Goal: Find specific page/section: Find specific page/section

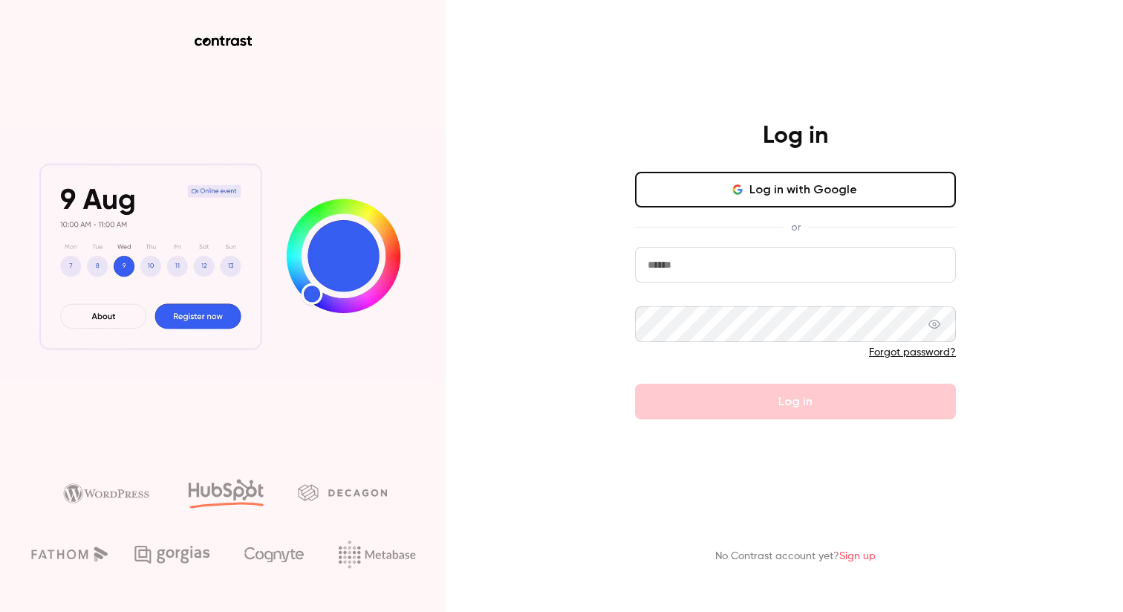
click at [221, 39] on icon at bounding box center [221, 41] width 5 height 10
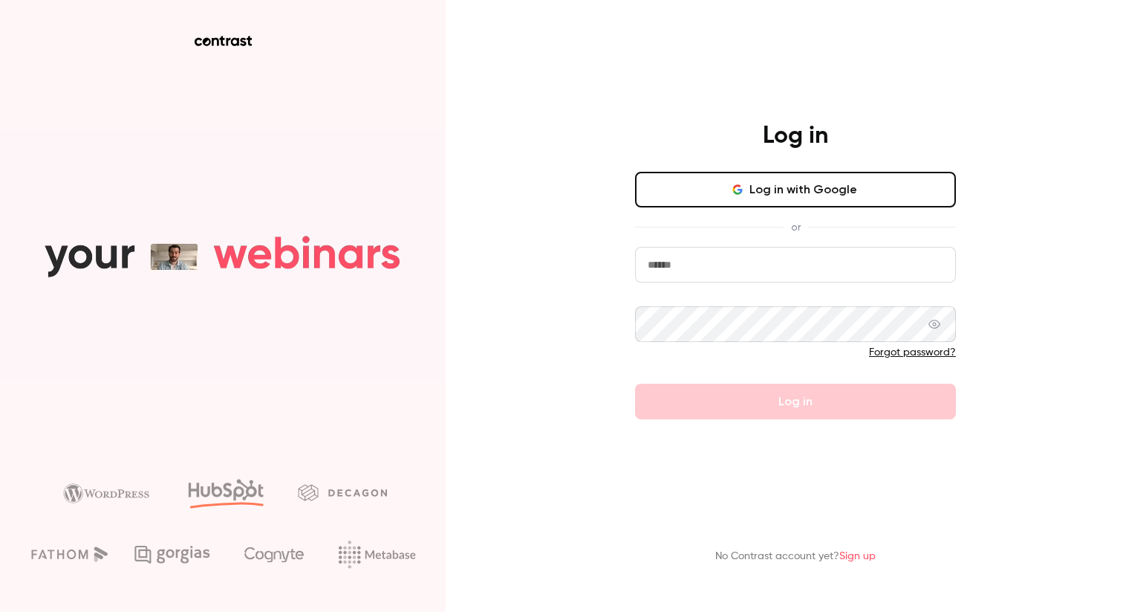
click at [756, 176] on button "Log in with Google" at bounding box center [795, 190] width 321 height 36
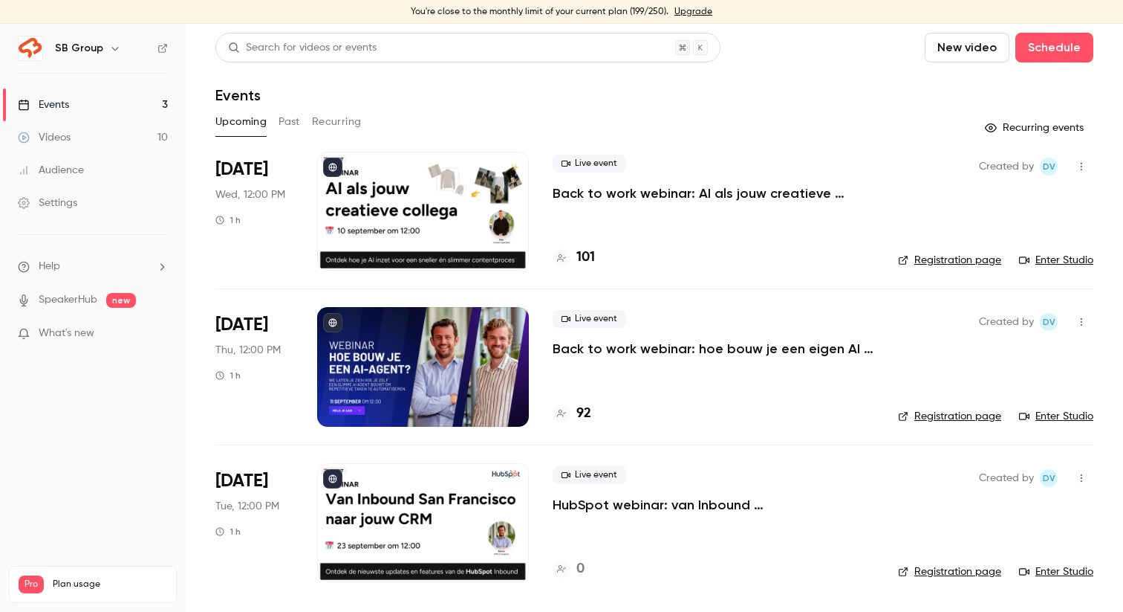
click at [874, 48] on div "Search for videos or events New video Schedule" at bounding box center [654, 48] width 878 height 30
click at [131, 136] on link "Videos 10" at bounding box center [93, 137] width 186 height 33
